Goal: Task Accomplishment & Management: Manage account settings

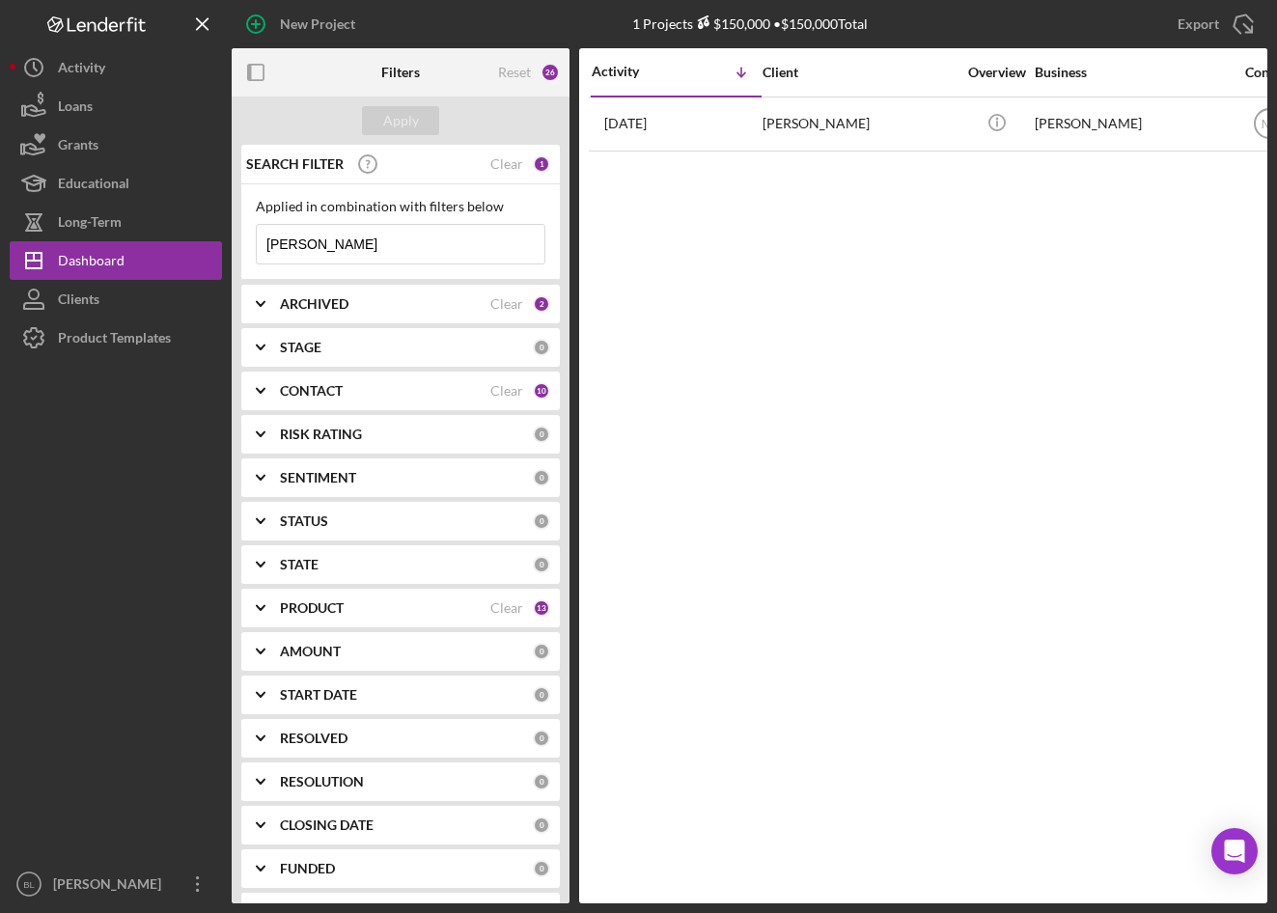
drag, startPoint x: 342, startPoint y: 237, endPoint x: 227, endPoint y: 238, distance: 114.9
click at [227, 238] on div "New Project 1 Projects $150,000 • $150,000 Total Xavier Export Icon/Export Filt…" at bounding box center [639, 452] width 1258 height 904
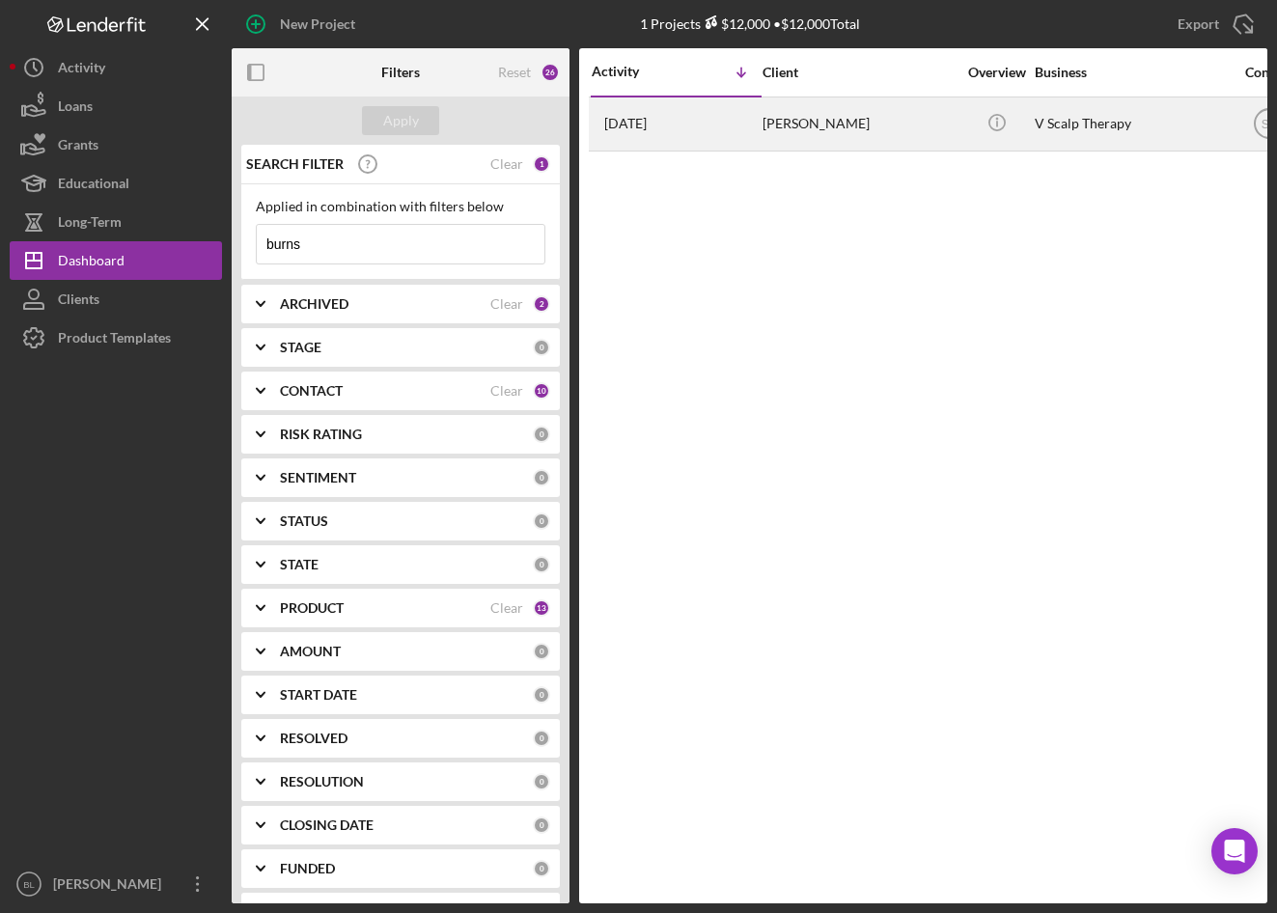
type input "burns"
click at [694, 125] on div "[DATE] [PERSON_NAME]" at bounding box center [676, 123] width 169 height 51
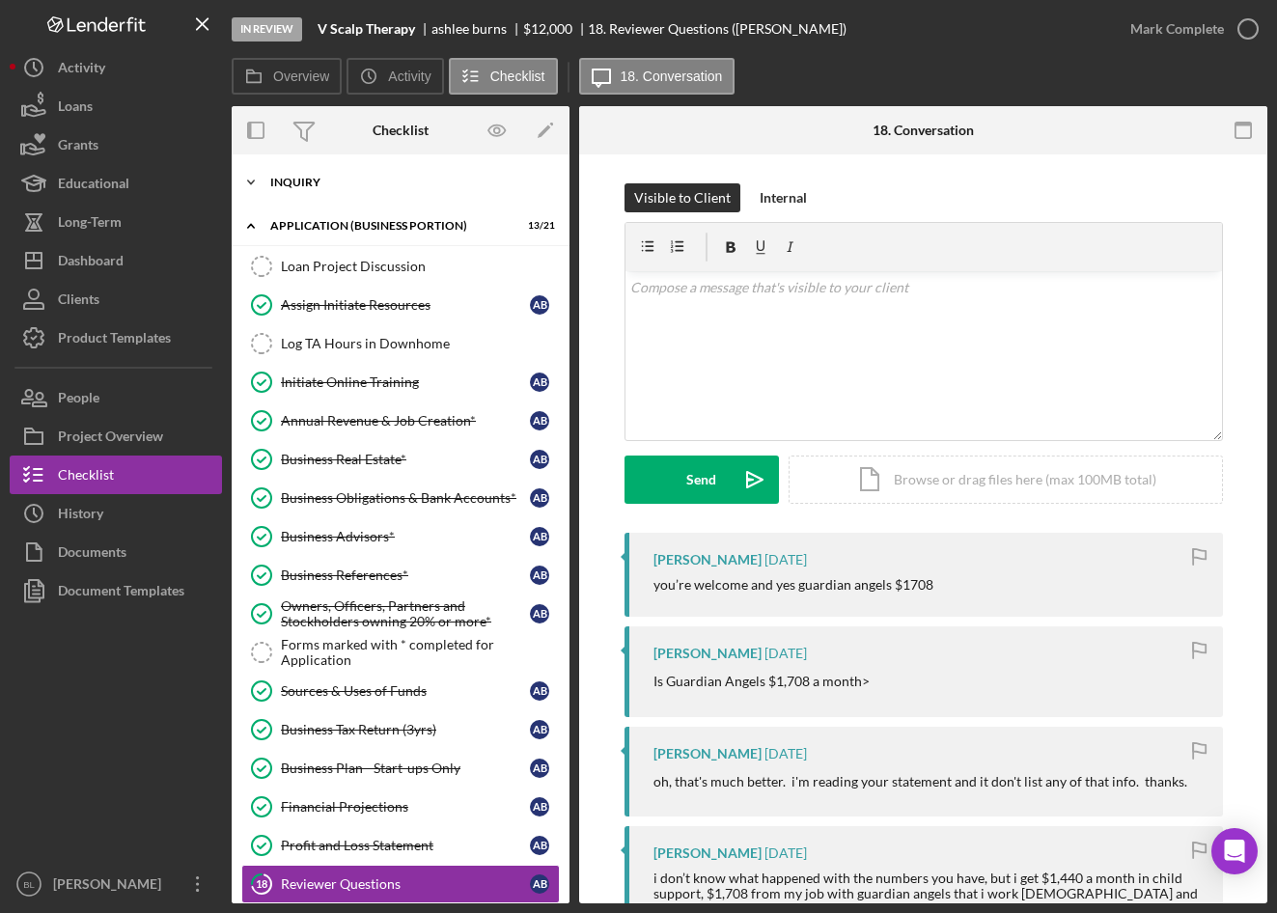
click at [292, 177] on div "INQUIRY" at bounding box center [407, 183] width 275 height 12
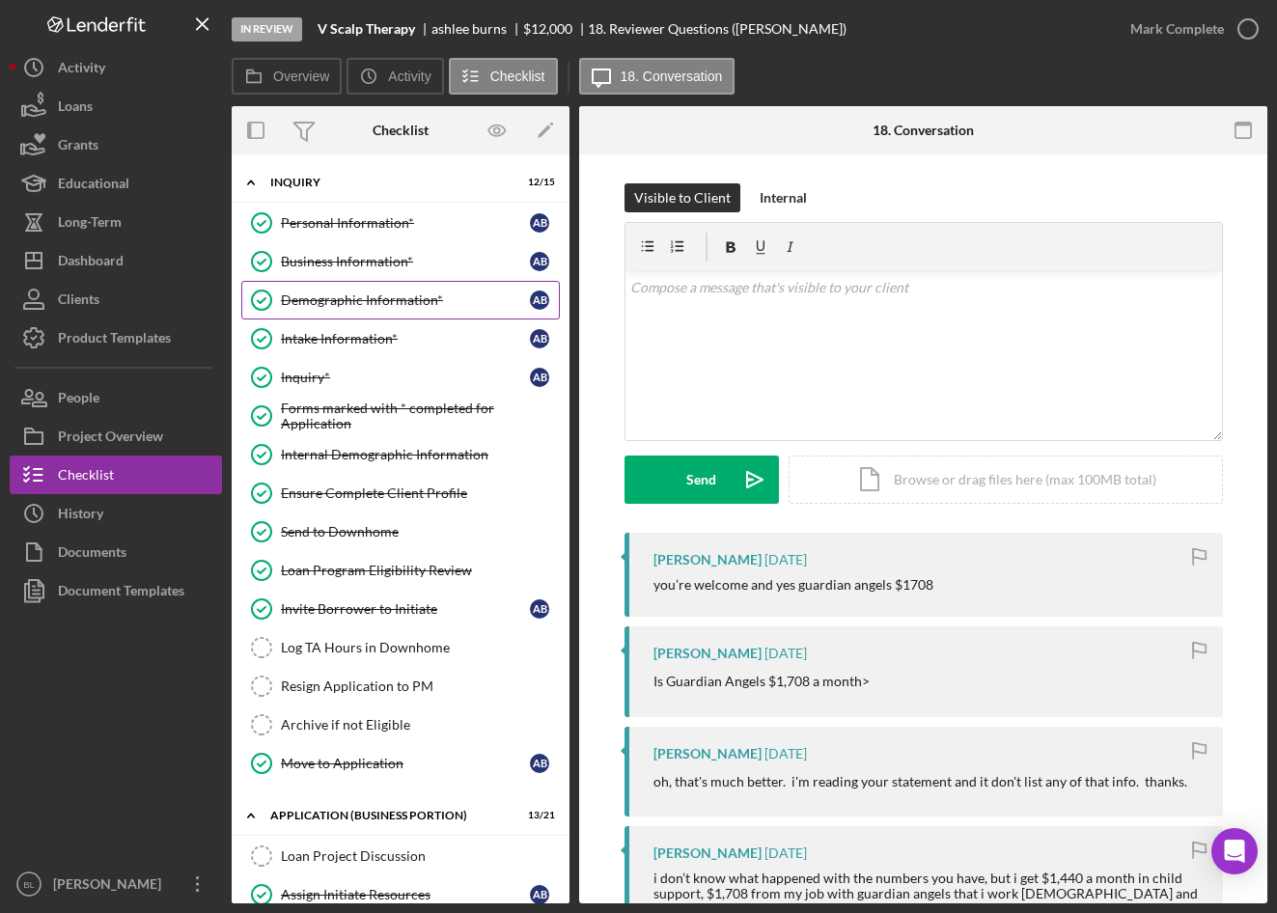
click at [306, 294] on div "Demographic Information*" at bounding box center [405, 299] width 249 height 15
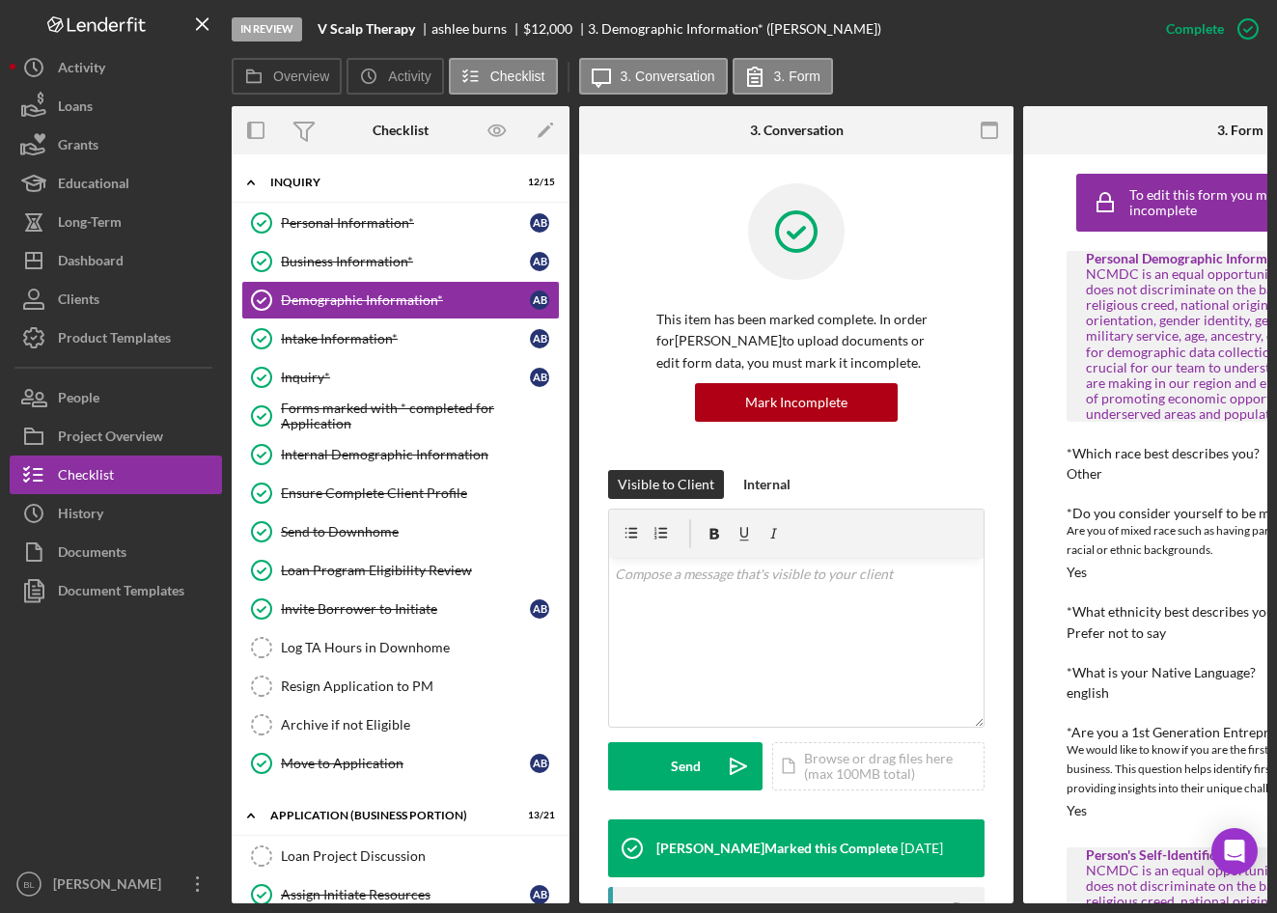
click at [990, 124] on rect "button" at bounding box center [989, 125] width 15 height 4
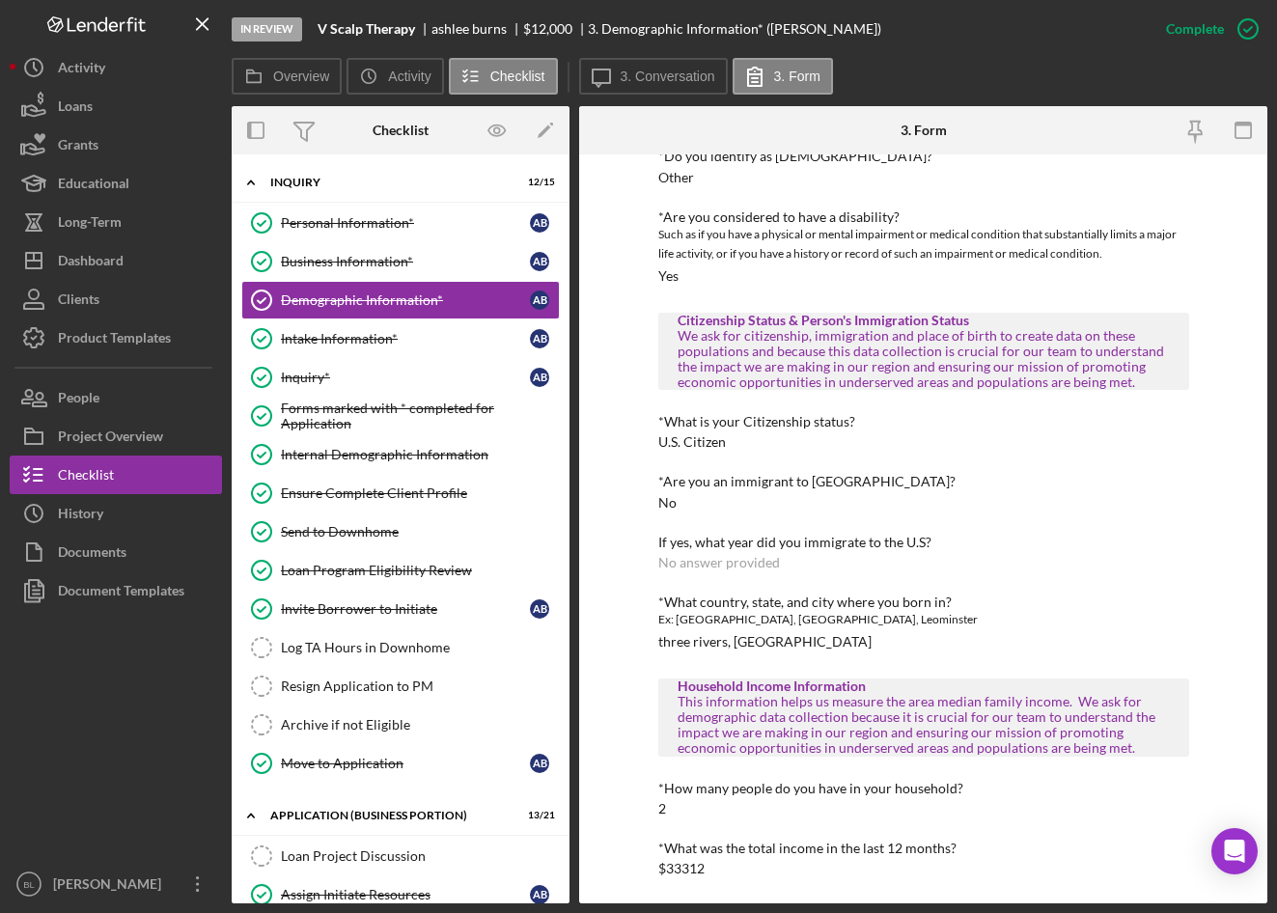
scroll to position [793, 0]
